Goal: Task Accomplishment & Management: Complete application form

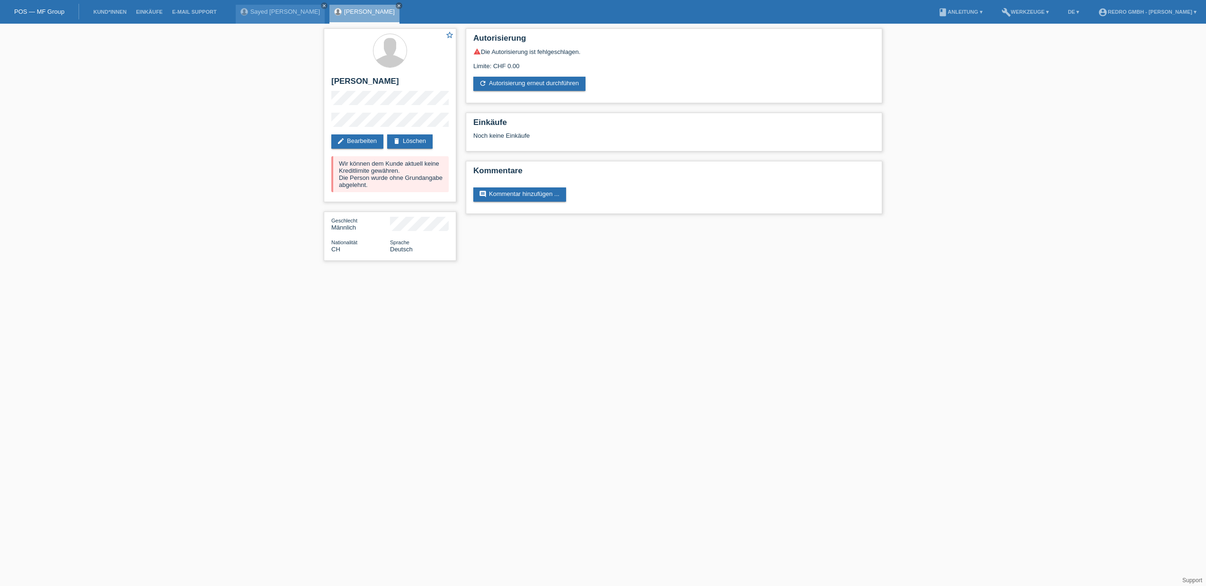
click at [114, 15] on li "Kund*innen" at bounding box center [110, 12] width 43 height 24
click at [106, 9] on link "Kund*innen" at bounding box center [110, 12] width 43 height 6
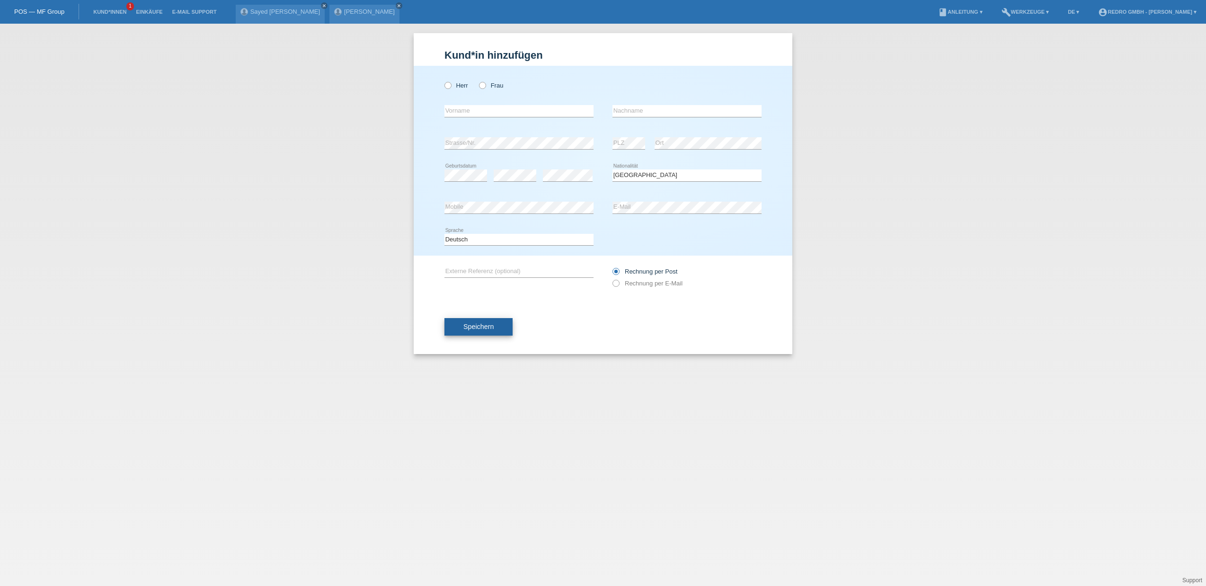
click at [480, 333] on button "Speichern" at bounding box center [479, 327] width 68 height 18
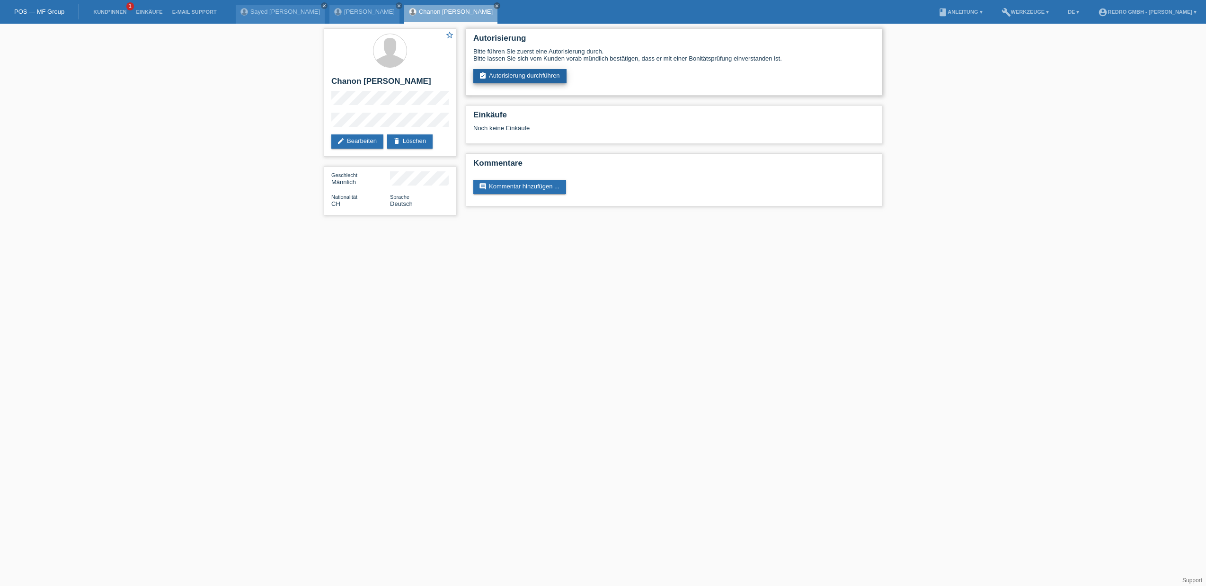
click at [507, 79] on link "assignment_turned_in Autorisierung durchführen" at bounding box center [519, 76] width 93 height 14
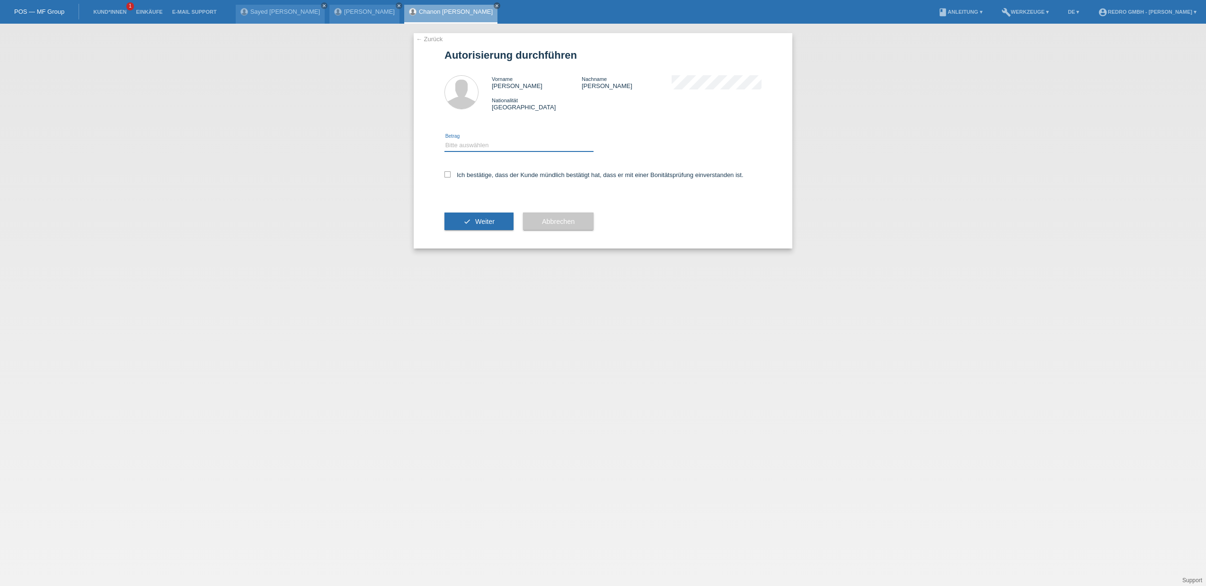
click at [483, 141] on select "Bitte auswählen CHF 1.00 - CHF 499.00 CHF 500.00 - CHF 1'999.00 CHF 2'000.00 - …" at bounding box center [519, 145] width 149 height 11
select select "1"
click at [465, 174] on label "Ich bestätige, dass der Kunde mündlich bestätigt hat, dass er mit einer Bonität…" at bounding box center [594, 174] width 299 height 7
click at [451, 174] on input "Ich bestätige, dass der Kunde mündlich bestätigt hat, dass er mit einer Bonität…" at bounding box center [448, 174] width 6 height 6
checkbox input "true"
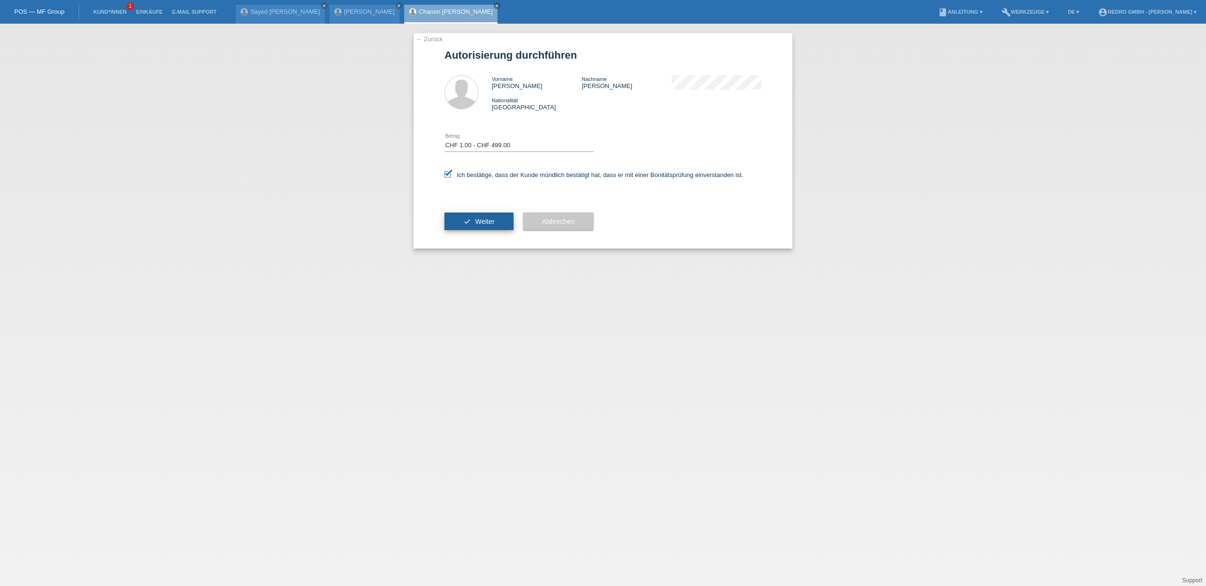
click at [464, 227] on button "check Weiter" at bounding box center [479, 222] width 69 height 18
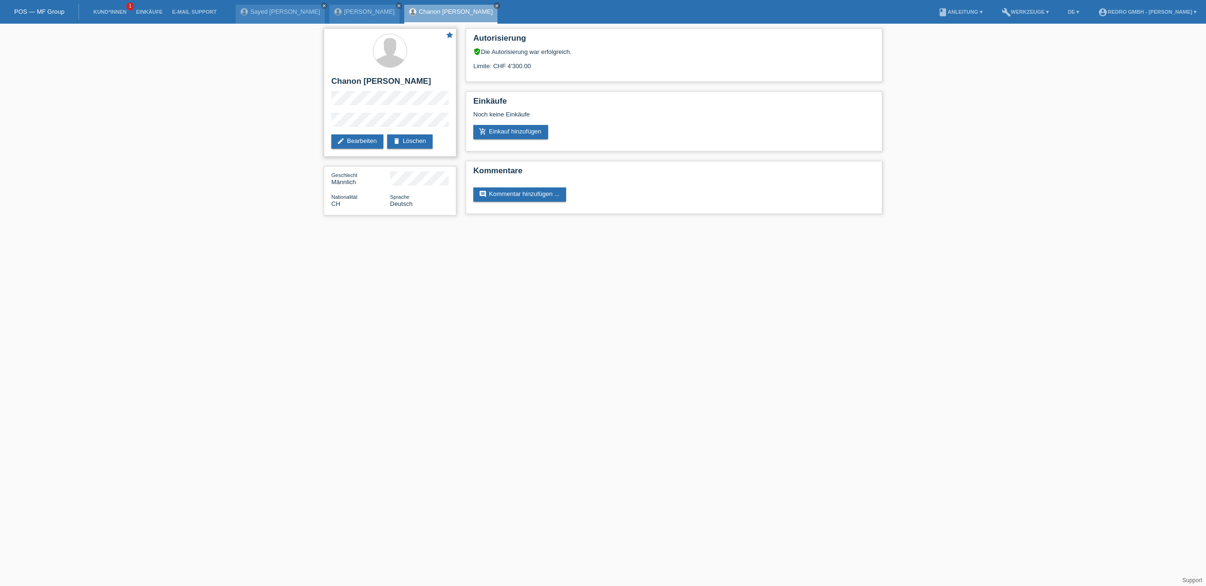
click at [450, 34] on icon "star" at bounding box center [450, 35] width 9 height 9
